Goal: Check status: Check status

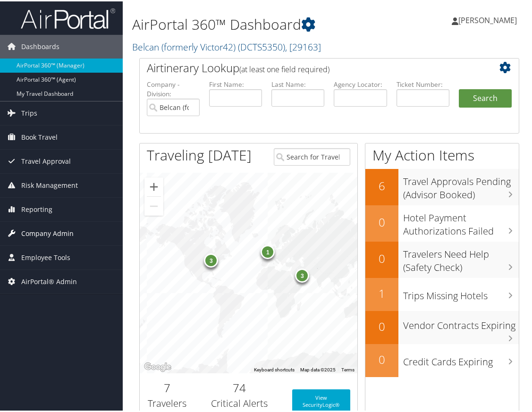
click at [34, 231] on span "Company Admin" at bounding box center [47, 233] width 52 height 24
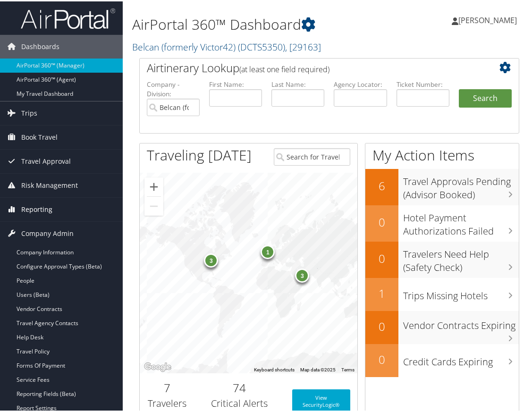
click at [33, 206] on span "Reporting" at bounding box center [36, 209] width 31 height 24
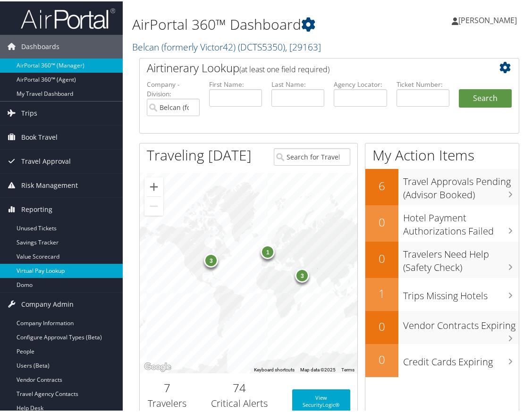
click at [43, 271] on link "Virtual Pay Lookup" at bounding box center [61, 270] width 123 height 14
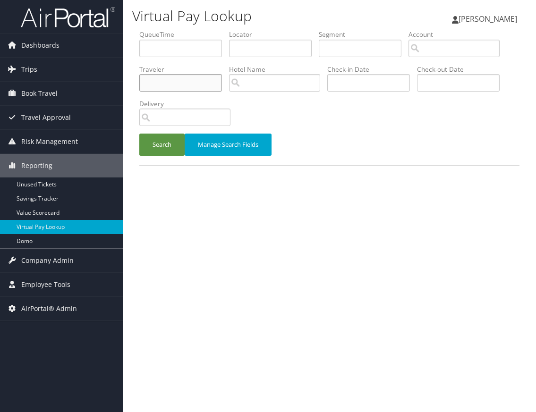
click at [154, 84] on input "text" at bounding box center [180, 82] width 83 height 17
click at [245, 47] on input "text" at bounding box center [270, 48] width 83 height 17
type input "aqnnez"
click at [139, 134] on button "Search" at bounding box center [161, 145] width 45 height 22
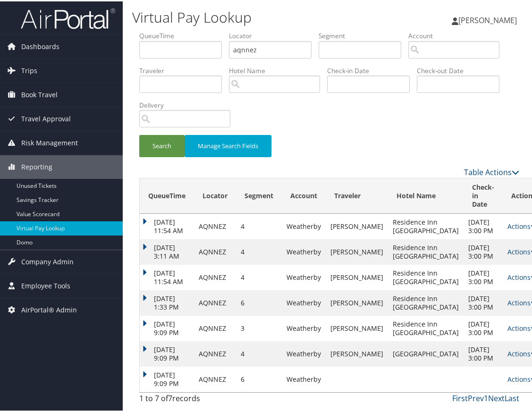
click at [146, 165] on div "Search Manage Search Fields" at bounding box center [329, 150] width 394 height 32
click at [511, 343] on td "Actions Resend Logs View Itinerary" at bounding box center [524, 353] width 42 height 26
click at [531, 350] on icon at bounding box center [534, 353] width 7 height 7
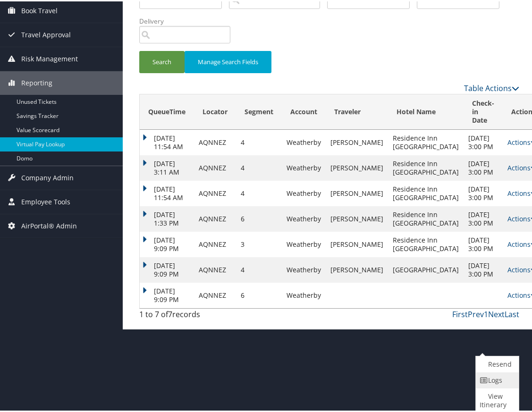
click at [499, 381] on link "Logs" at bounding box center [496, 379] width 41 height 16
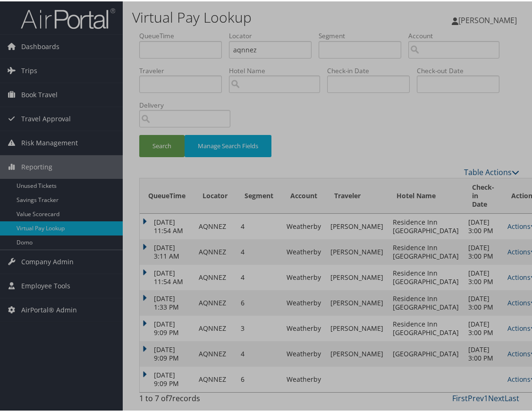
scroll to position [89, 0]
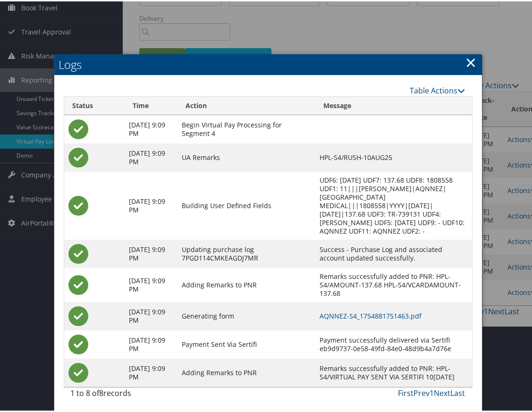
click at [110, 60] on h2 "Logs" at bounding box center [268, 63] width 428 height 21
click at [470, 60] on link "×" at bounding box center [471, 60] width 11 height 19
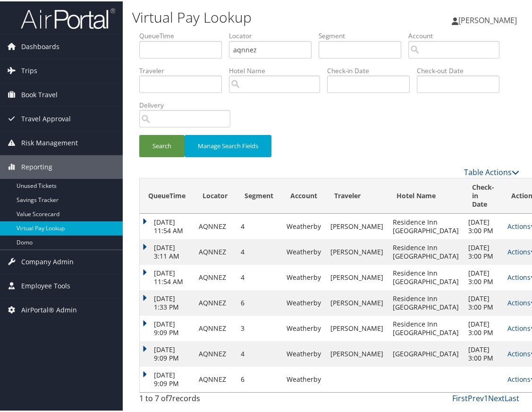
click at [298, 134] on div "Search Manage Search Fields" at bounding box center [329, 150] width 394 height 32
